Goal: Task Accomplishment & Management: Manage account settings

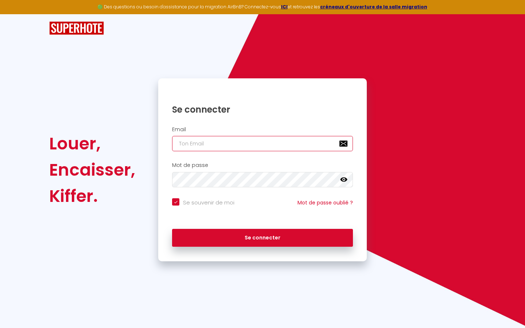
type input "l"
checkbox input "true"
type input "le"
checkbox input "true"
type input "les"
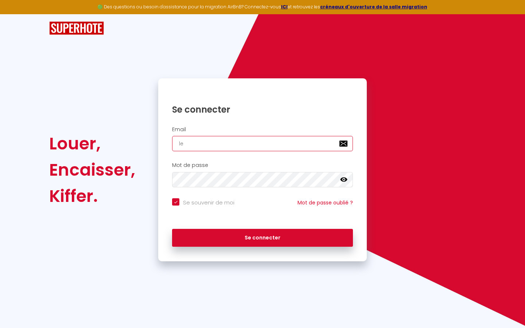
checkbox input "true"
type input "lesp"
checkbox input "true"
type input "lespa"
checkbox input "true"
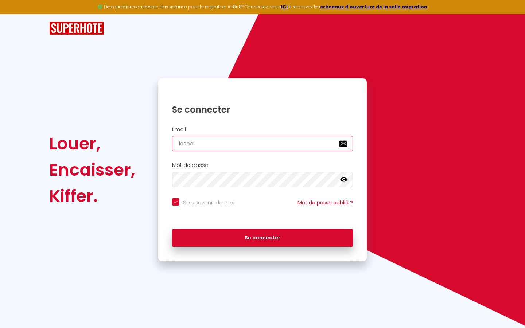
type input "lespac"
checkbox input "true"
type input "lespace"
checkbox input "true"
type input "lespaced"
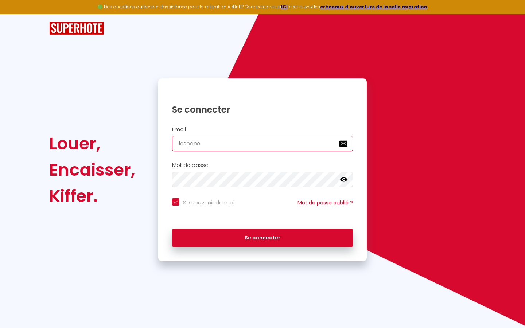
checkbox input "true"
type input "lespacede"
checkbox input "true"
type input "lespacedet"
checkbox input "true"
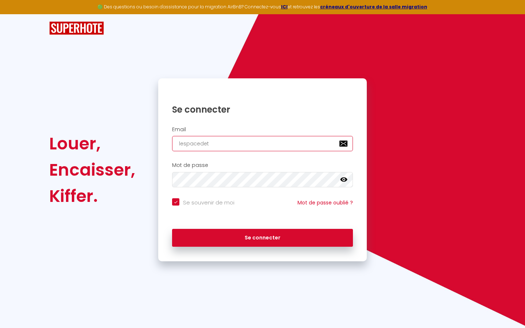
type input "lespacedete"
checkbox input "true"
type input "lespacedeten"
checkbox input "true"
type input "lespacedetent"
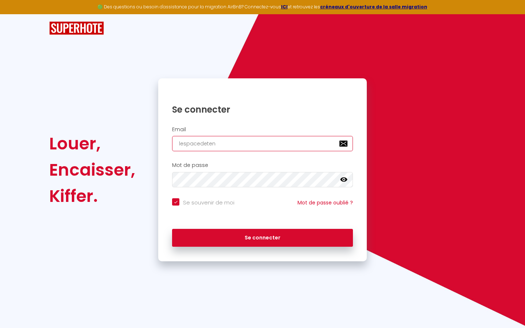
checkbox input "true"
type input "lespacedetente"
checkbox input "true"
type input "lespacedetente@"
checkbox input "true"
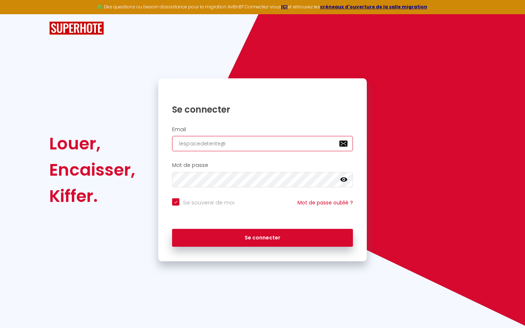
type input "lespacedetente@g"
checkbox input "true"
type input "lespacedetente@gm"
checkbox input "true"
type input "lespacedetente@gma"
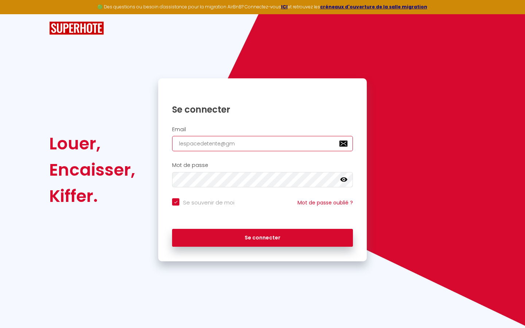
checkbox input "true"
type input "lespacedetente@gmai"
checkbox input "true"
type input "[EMAIL_ADDRESS]"
checkbox input "true"
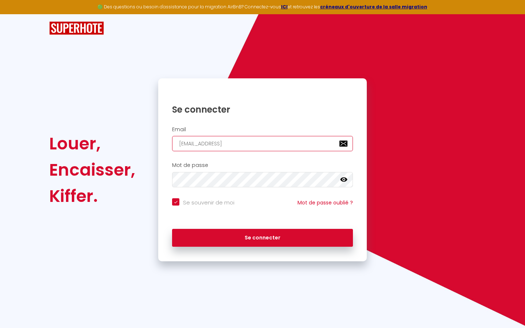
type input "[EMAIL_ADDRESS]."
checkbox input "true"
type input "lespacedetente@gmail.c"
checkbox input "true"
type input "[EMAIL_ADDRESS][DOMAIN_NAME]"
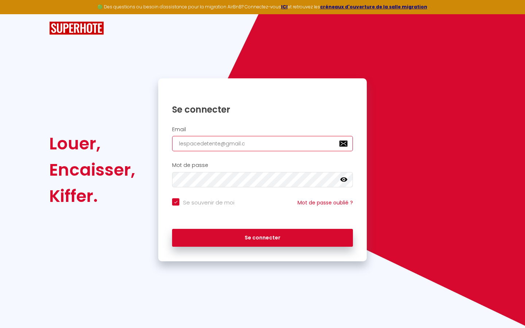
checkbox input "true"
type input "[EMAIL_ADDRESS][DOMAIN_NAME]"
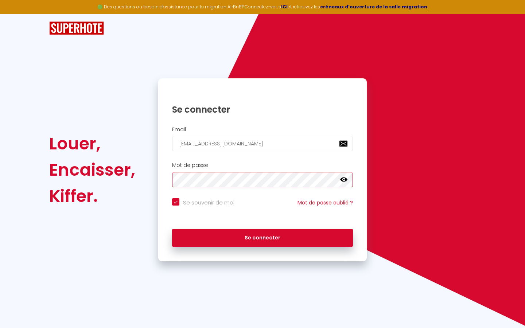
checkbox input "true"
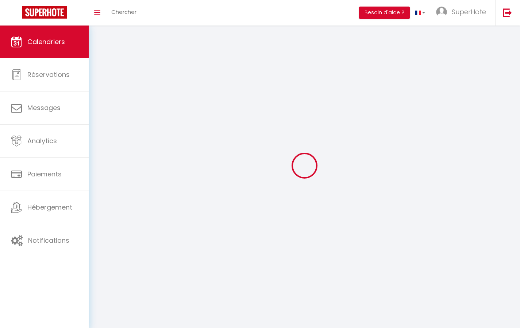
select select
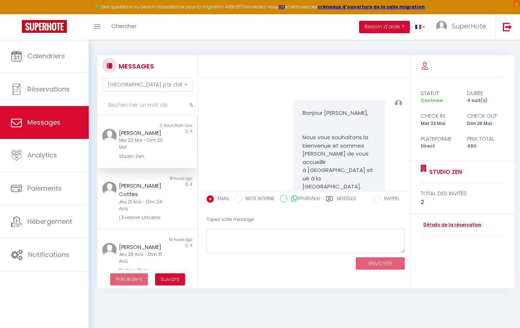
scroll to position [75332, 0]
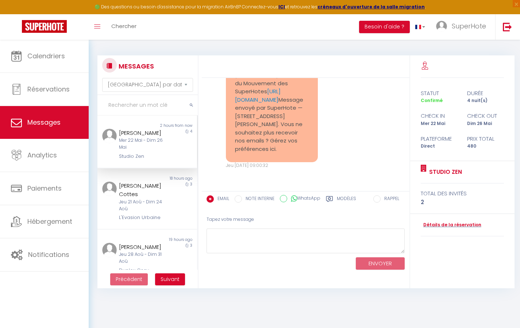
select select "2025"
select select "9"
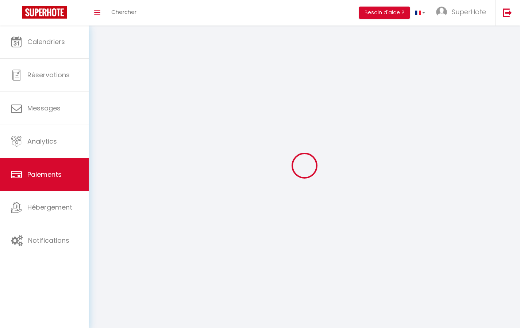
select select "2"
select select "0"
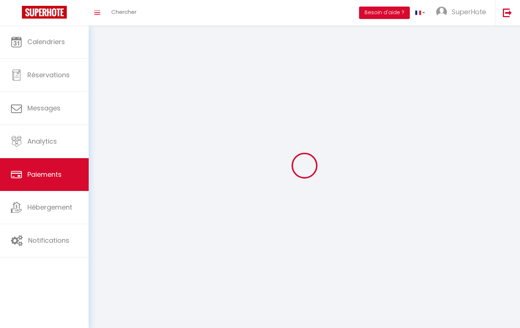
select select "0"
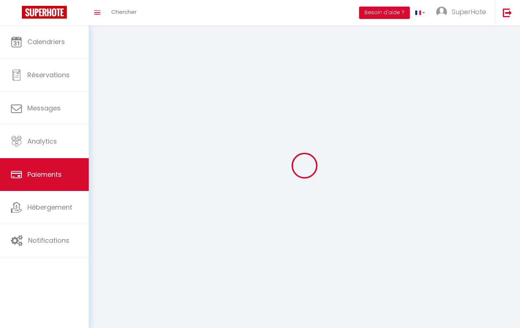
select select "0"
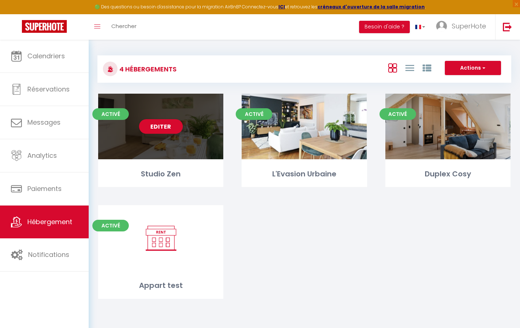
select select "3"
select select "2"
select select "1"
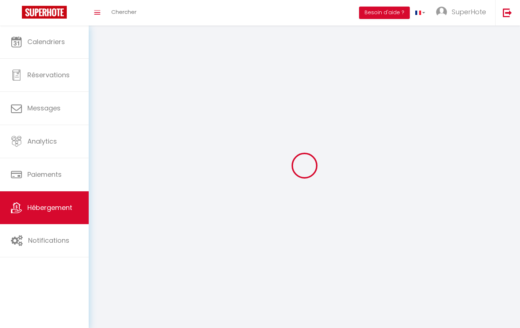
select select
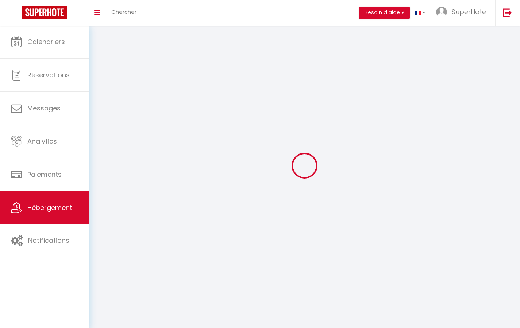
checkbox input "false"
select select
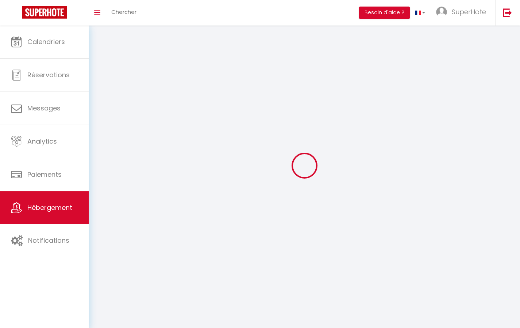
select select
select select "1"
select select
select select "28"
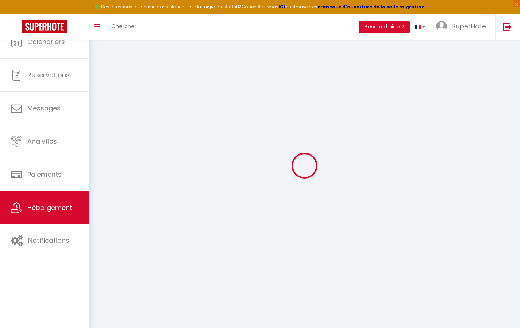
select select
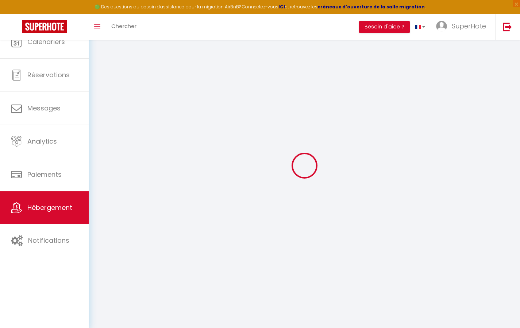
select select
checkbox input "false"
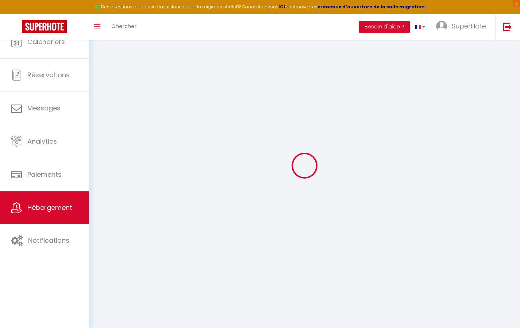
select select
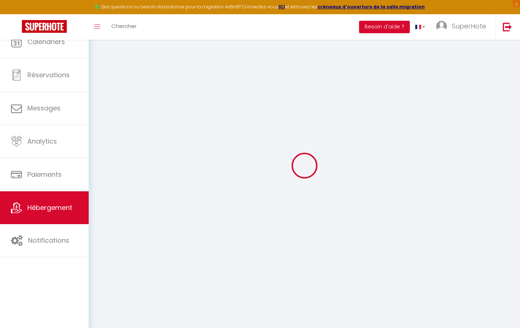
select select
checkbox input "false"
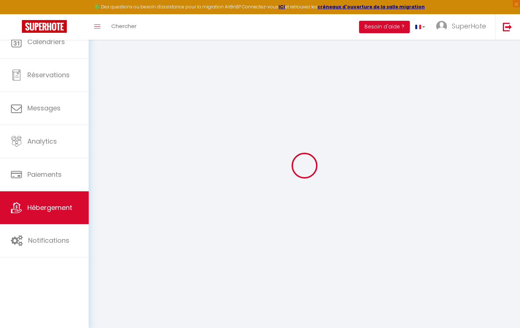
checkbox input "false"
select select
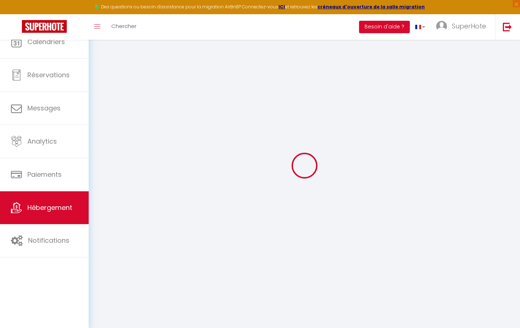
select select
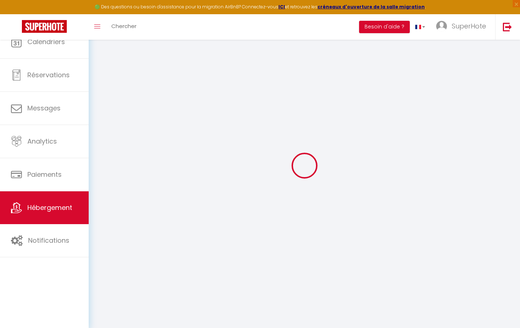
checkbox input "false"
select select
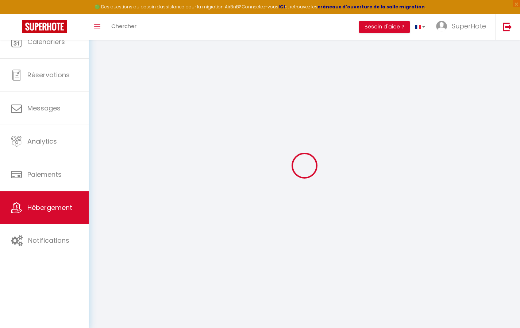
select select
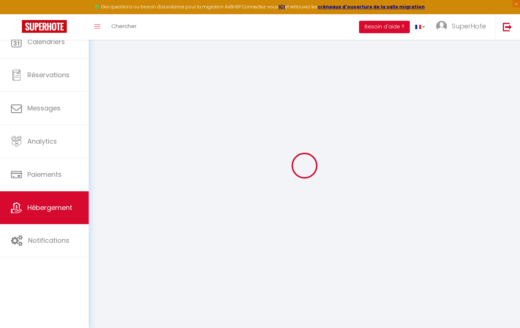
select select
checkbox input "false"
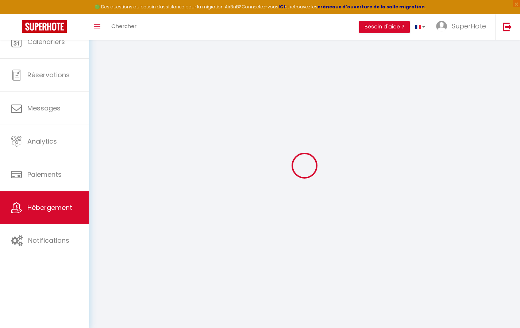
checkbox input "false"
select select
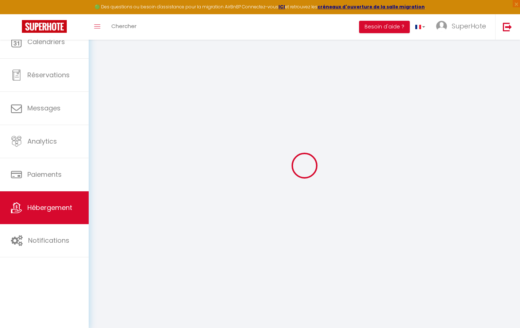
select select
checkbox input "false"
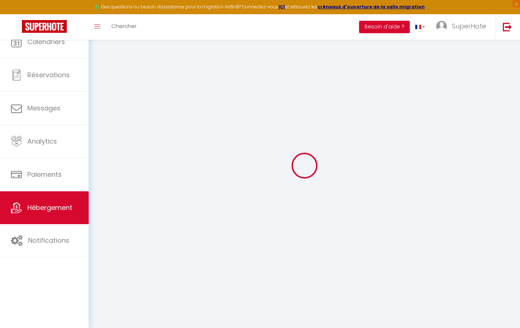
checkbox input "false"
select select
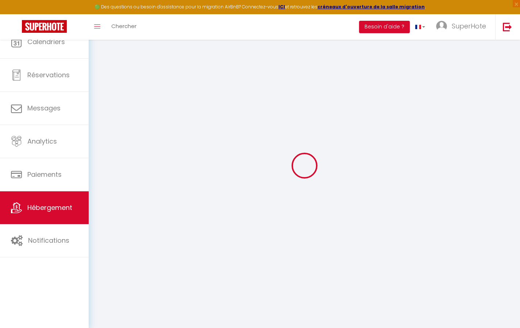
type input "Studio Zen"
type input "[PERSON_NAME]"
type input "DUPOND"
select select "1"
type input "60"
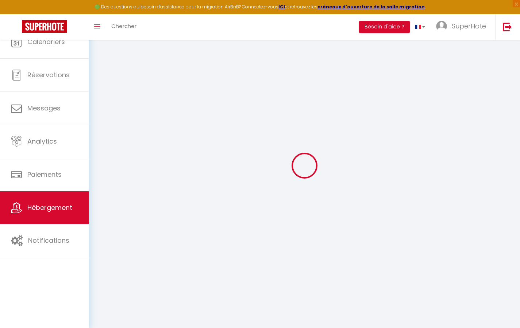
type input "5"
type input "40"
type input "3.99"
type input "500"
select select
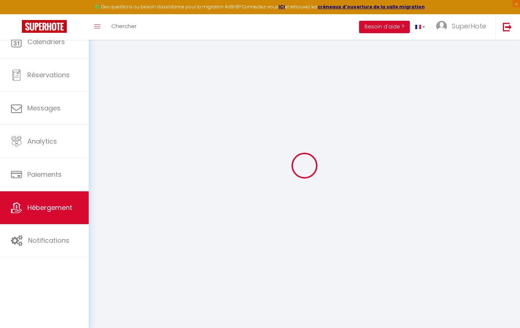
select select
type input "[STREET_ADDRESS][PERSON_NAME]"
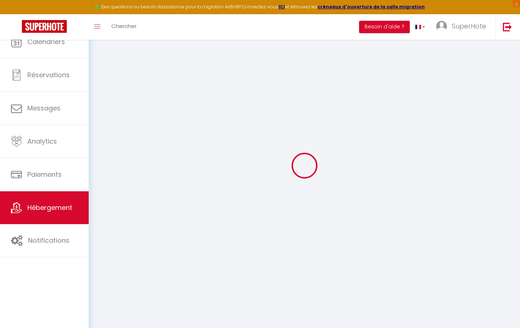
type input "31200"
type input "[GEOGRAPHIC_DATA]"
type input "[EMAIL_ADDRESS][DOMAIN_NAME]"
select select
checkbox input "true"
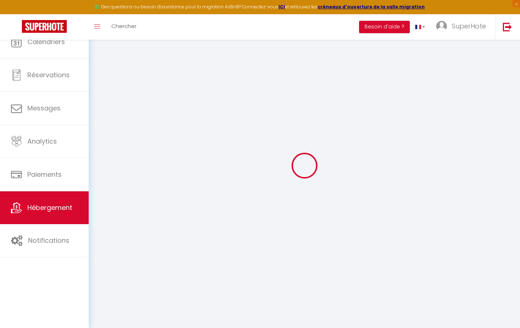
checkbox input "false"
type input "50"
type input "20"
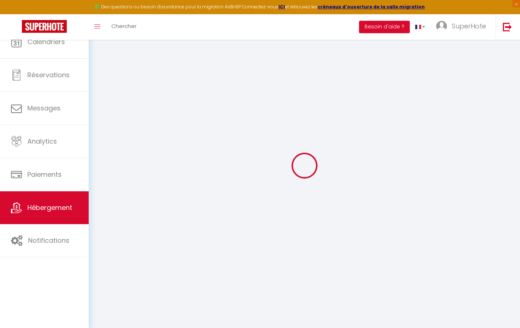
type input "0"
select select
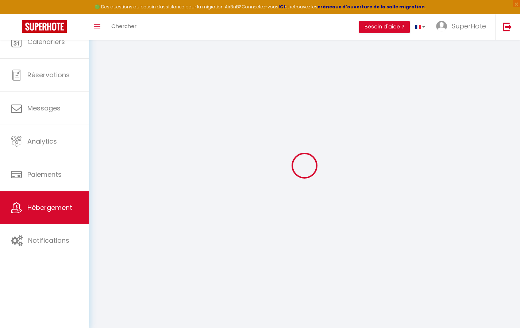
select select
checkbox input "true"
checkbox input "false"
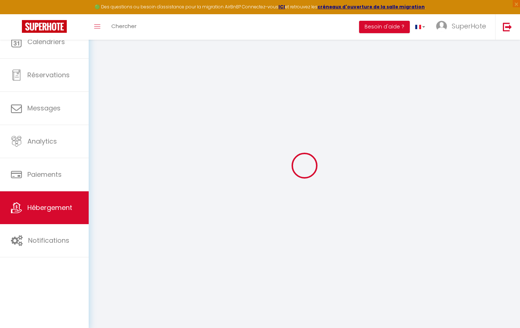
checkbox input "false"
select select
checkbox input "true"
checkbox input "false"
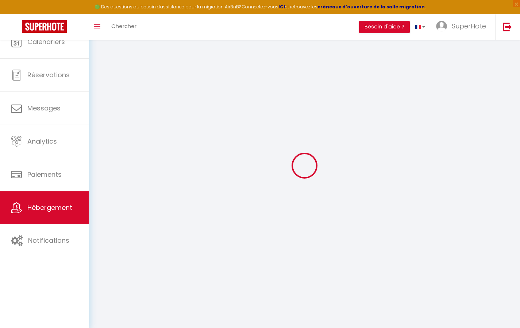
checkbox input "false"
select select
checkbox input "true"
checkbox input "false"
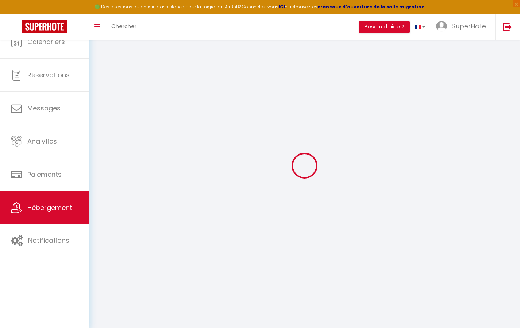
checkbox input "false"
